Goal: Task Accomplishment & Management: Use online tool/utility

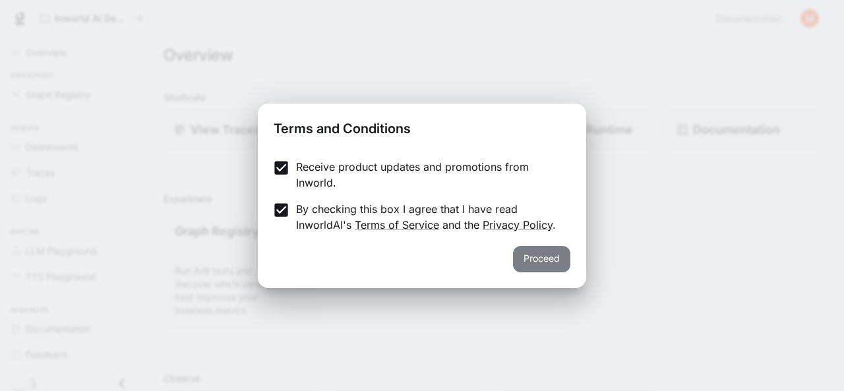
click at [535, 253] on button "Proceed" at bounding box center [541, 259] width 57 height 26
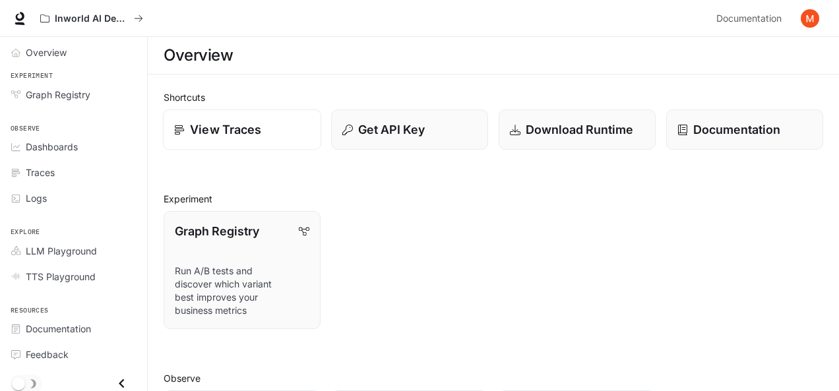
click at [266, 128] on div "View Traces" at bounding box center [242, 130] width 136 height 18
